Goal: Find specific page/section: Find specific page/section

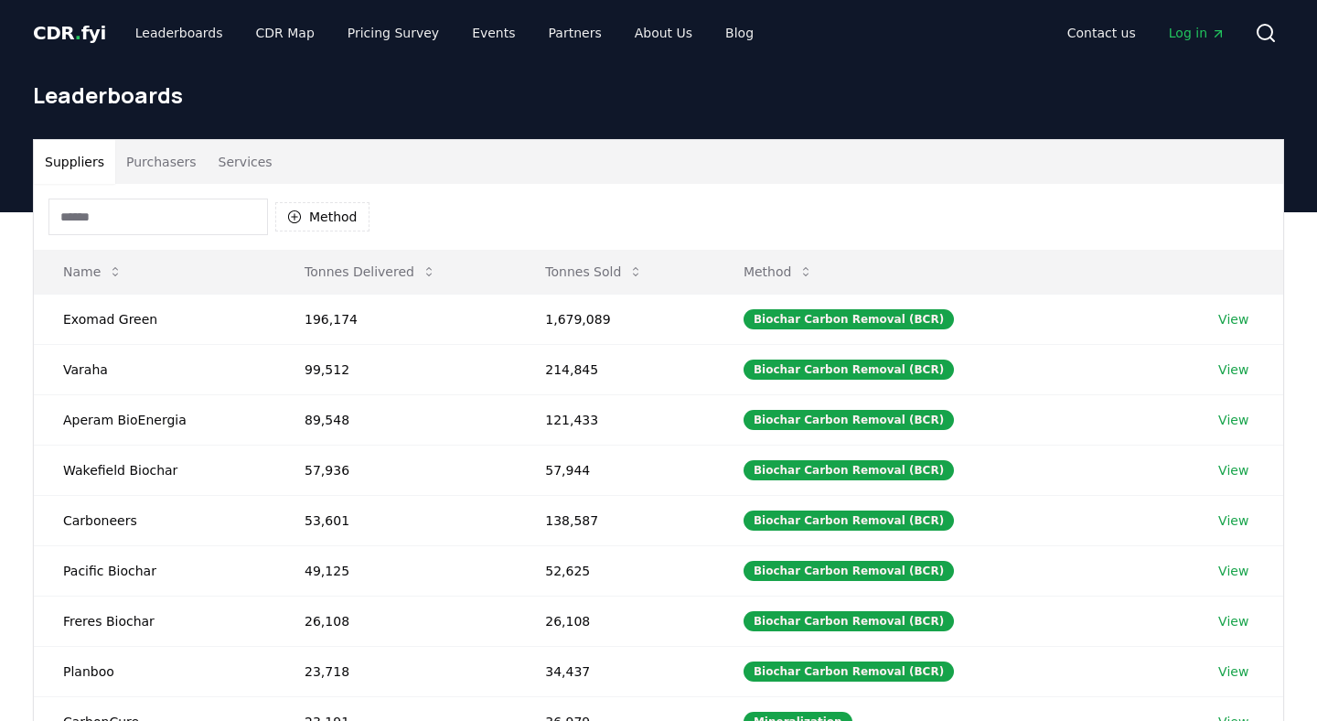
click at [175, 219] on input at bounding box center [157, 216] width 219 height 37
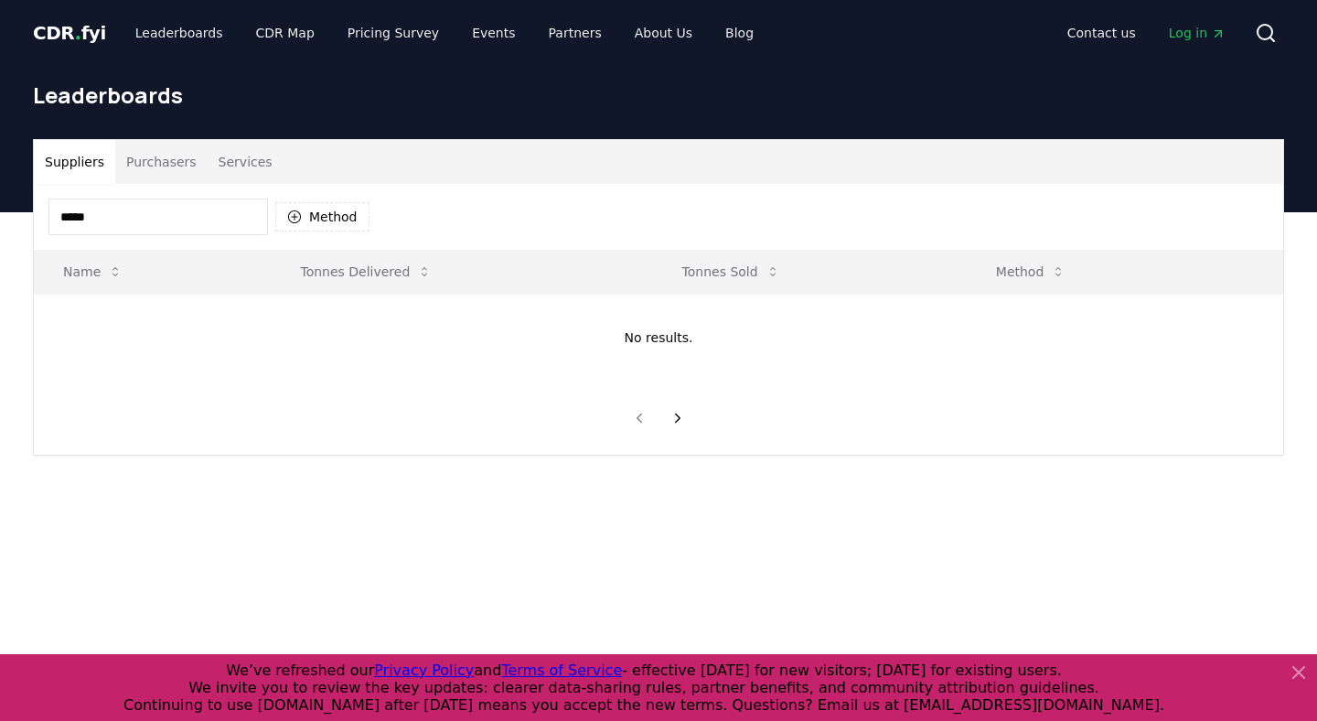
type input "******"
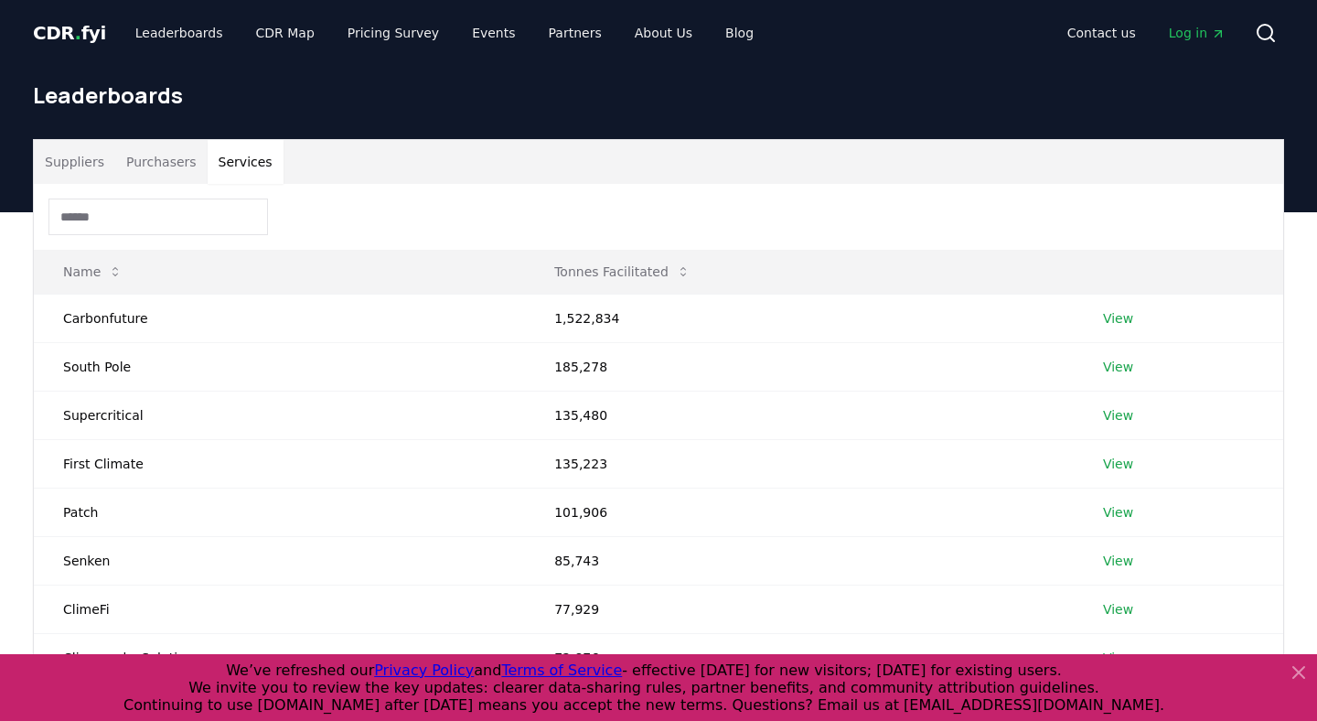
click at [263, 169] on button "Services" at bounding box center [246, 162] width 76 height 44
click at [91, 168] on button "Suppliers" at bounding box center [74, 162] width 81 height 44
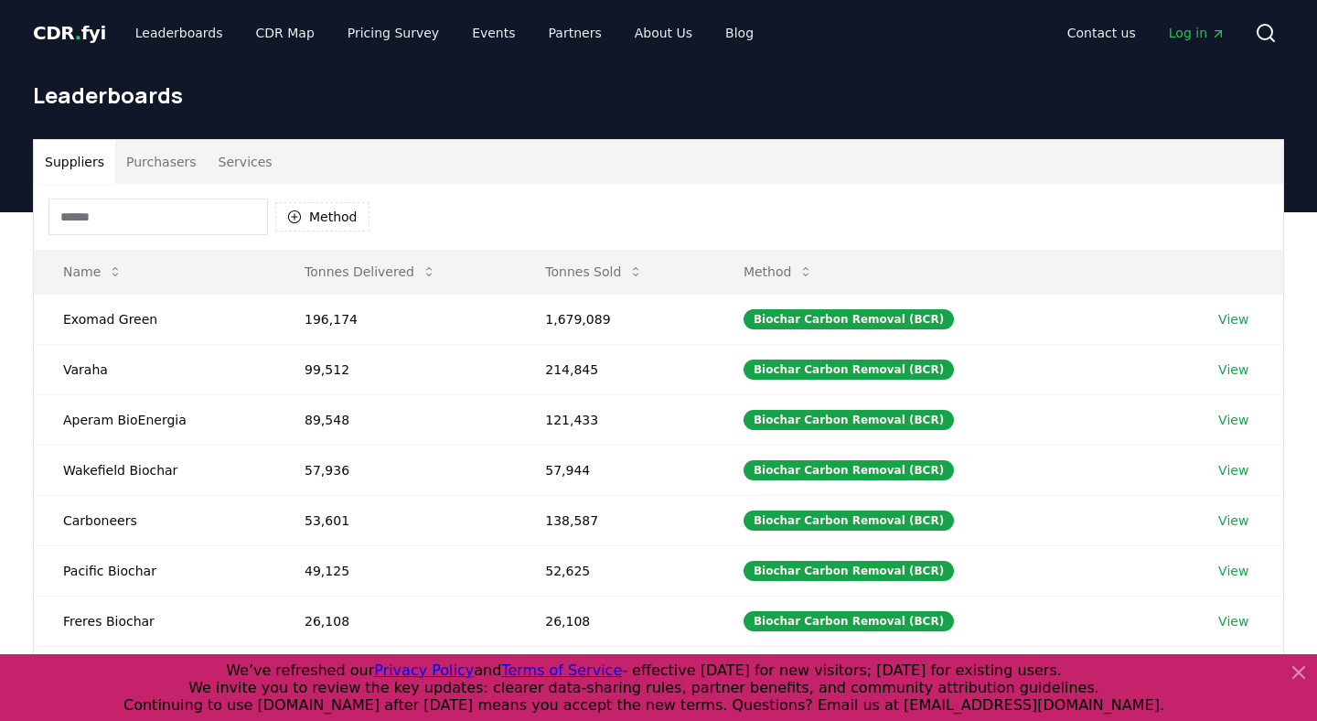
click at [123, 201] on input at bounding box center [157, 216] width 219 height 37
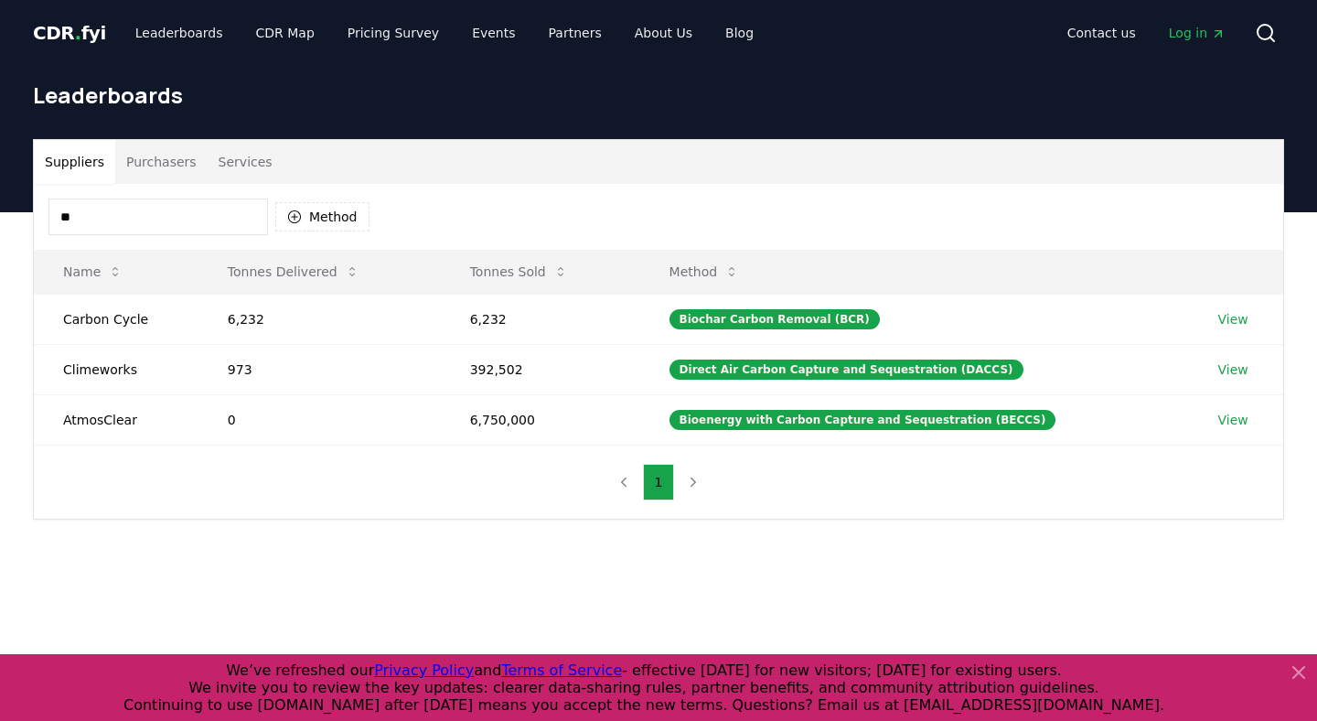
type input "*"
